Goal: Information Seeking & Learning: Check status

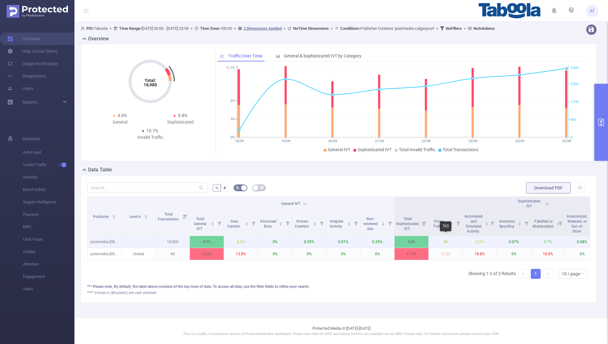
scroll to position [0, 112]
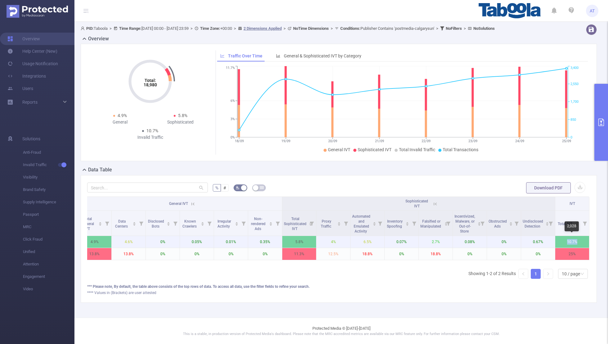
drag, startPoint x: 586, startPoint y: 242, endPoint x: 546, endPoint y: 242, distance: 39.4
click at [546, 242] on tr "postmedia-calgarysun 18,900 4.9% 4.6% 0% 0.05% 0.01% 0.35% 5.8% 4% 6.5% 0.07% 2…" at bounding box center [282, 242] width 615 height 12
click at [344, 242] on p "4%" at bounding box center [334, 242] width 34 height 12
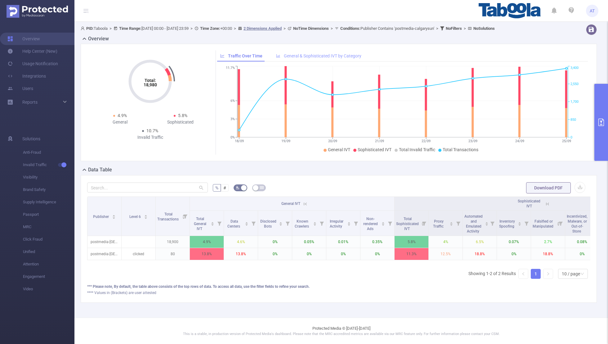
click at [301, 55] on span "General & Sophisticated IVT by Category" at bounding box center [323, 55] width 78 height 5
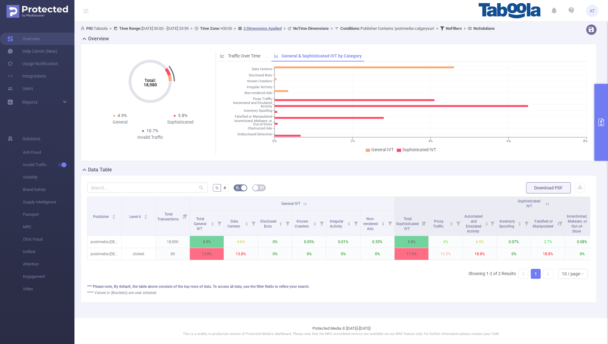
click at [250, 28] on span "PID: Taboola > Time Range: [DATE] 00:00 - [DATE] 23:59 > Time Zone: +00:00 > 2 …" at bounding box center [288, 28] width 414 height 5
click at [220, 28] on b "Time Zone:" at bounding box center [210, 28] width 20 height 5
click at [198, 28] on icon at bounding box center [196, 28] width 3 height 3
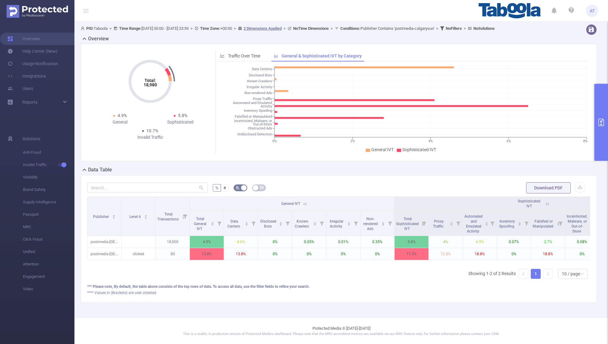
click at [133, 27] on b "Time Range:" at bounding box center [130, 28] width 22 height 5
click at [97, 27] on span "PID: Taboola > Time Range: [DATE] 00:00 - [DATE] 23:59 > Time Zone: +00:00 > 2 …" at bounding box center [288, 28] width 414 height 5
click at [114, 28] on span ">" at bounding box center [111, 28] width 6 height 5
click at [50, 102] on div "Reports" at bounding box center [37, 102] width 75 height 12
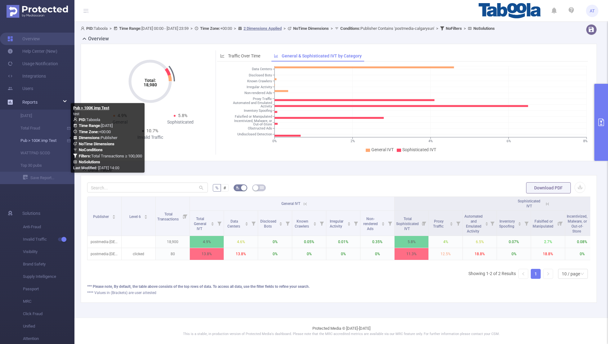
click at [36, 140] on link "Pub > 100K imp Test" at bounding box center [39, 140] width 55 height 12
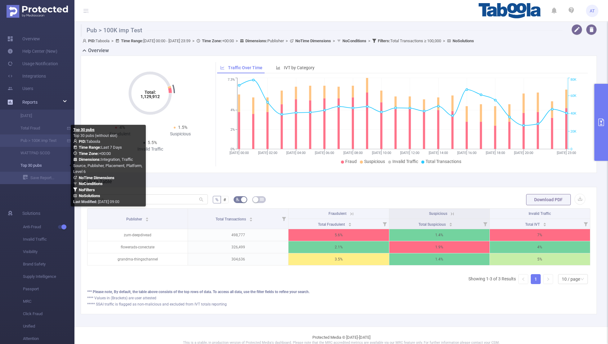
click at [30, 167] on link "Top 30 pubs" at bounding box center [39, 165] width 55 height 12
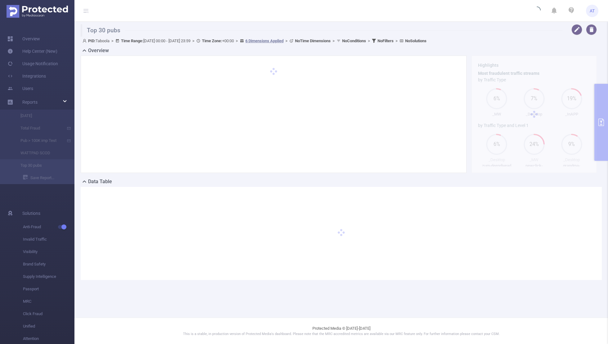
type input "[DATE] 00:00"
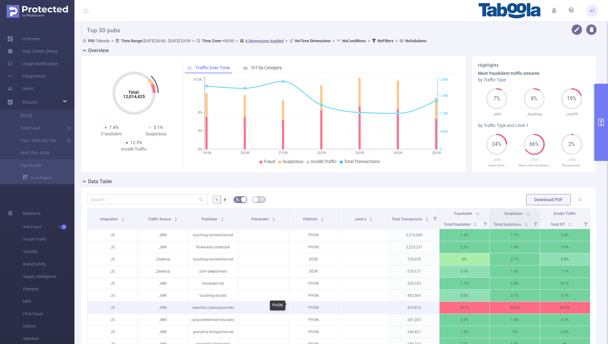
scroll to position [0, 1]
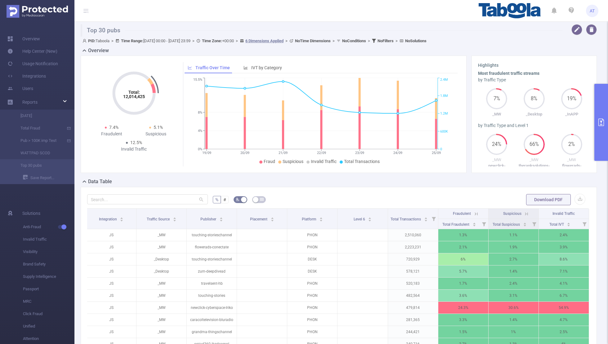
click at [527, 214] on icon at bounding box center [527, 214] width 6 height 6
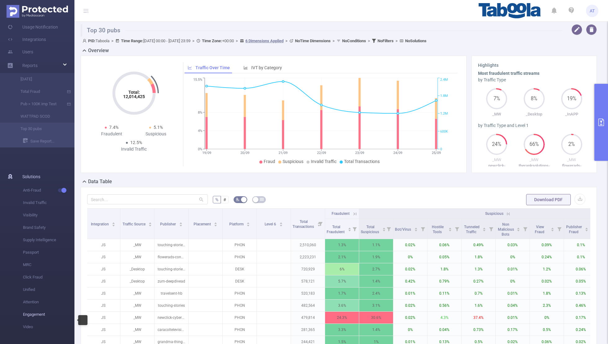
click at [30, 315] on span "Engagement" at bounding box center [49, 314] width 52 height 12
click at [32, 302] on span "Attention" at bounding box center [49, 302] width 52 height 12
click at [32, 311] on span "Engagement" at bounding box center [49, 314] width 52 height 12
click at [54, 318] on span "Engagement" at bounding box center [49, 314] width 52 height 12
